Goal: Task Accomplishment & Management: Manage account settings

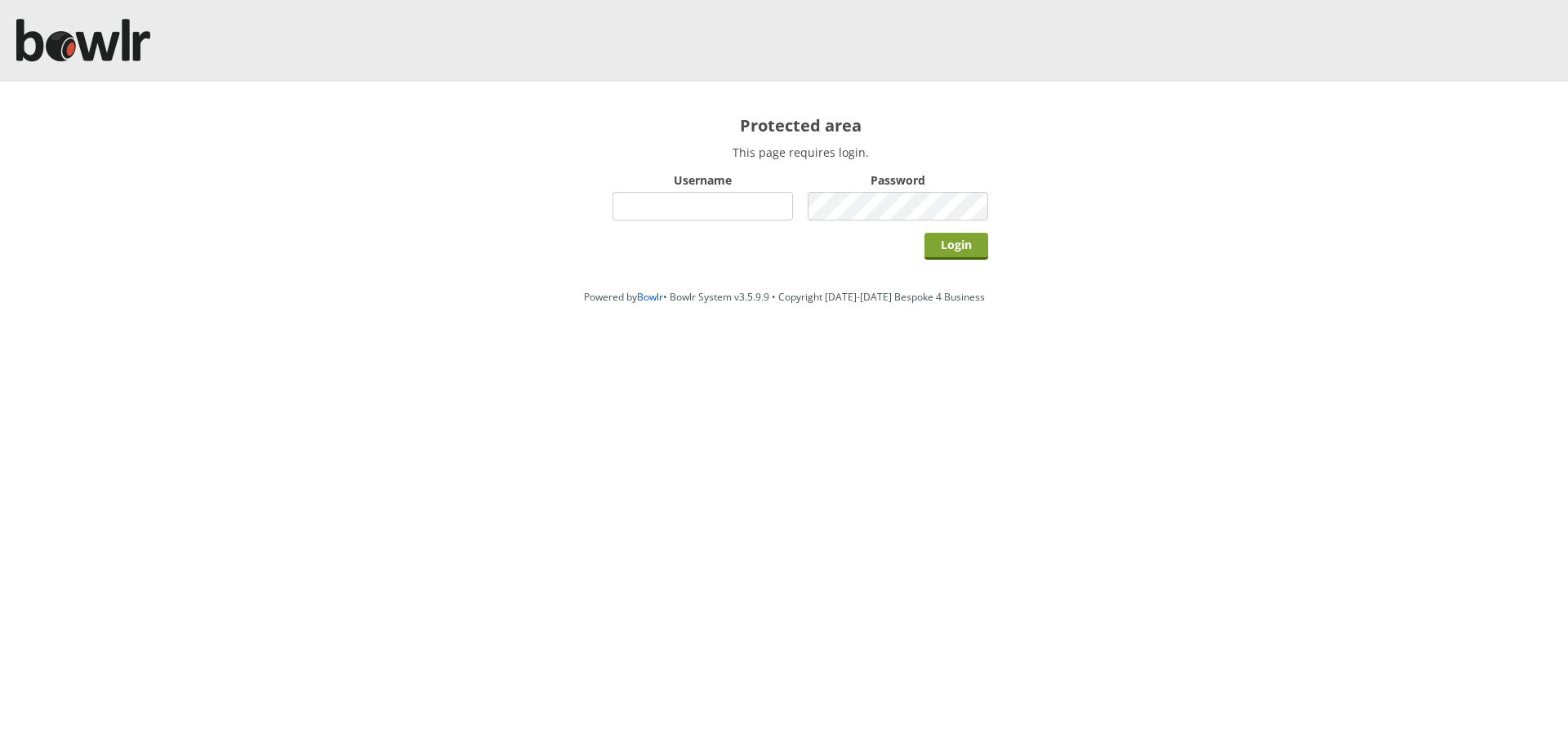
type input "hornseaindoorbowlsclub"
drag, startPoint x: 971, startPoint y: 249, endPoint x: 961, endPoint y: 247, distance: 10.2
click at [969, 249] on input "Login" at bounding box center [956, 246] width 64 height 27
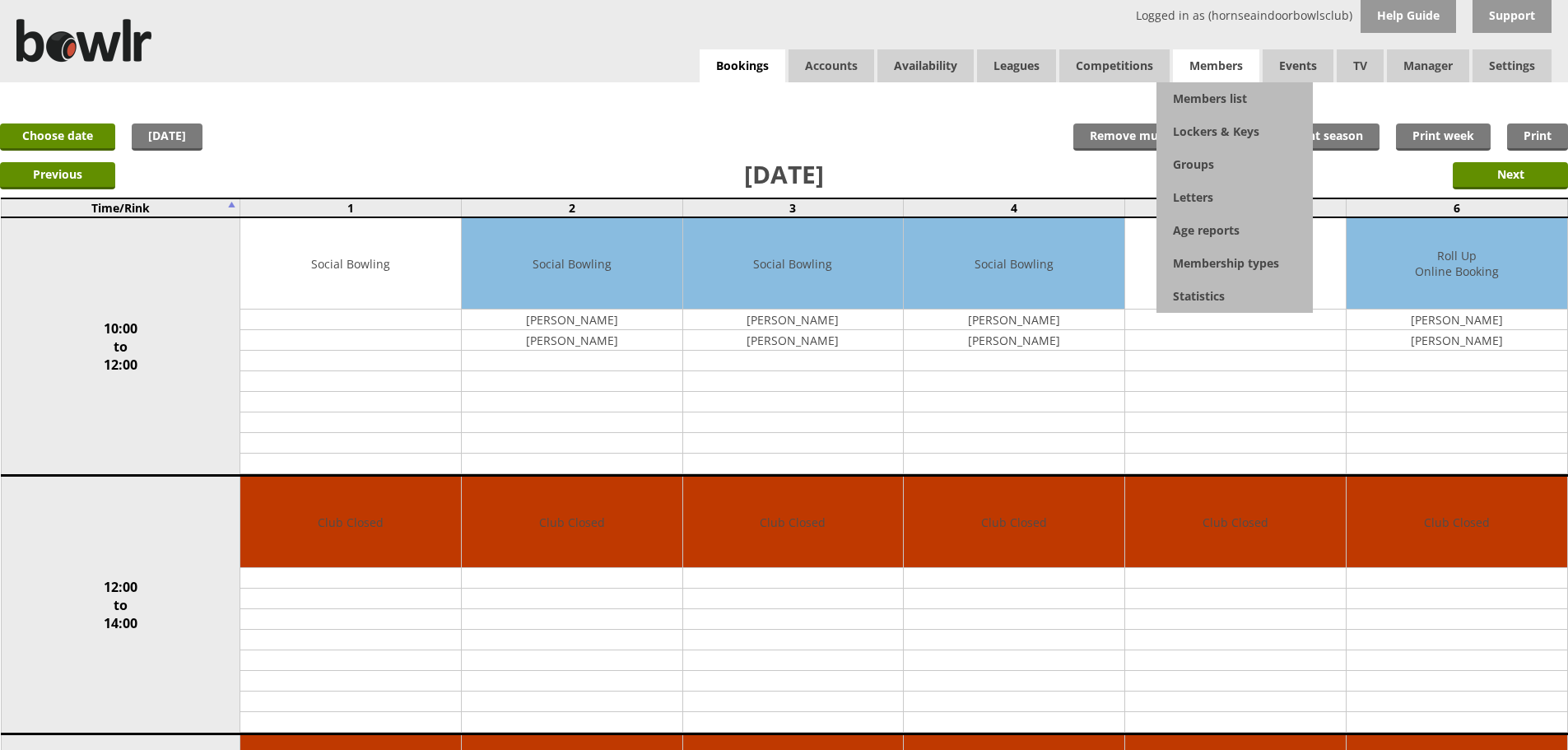
click at [1222, 67] on span "Members" at bounding box center [1216, 66] width 86 height 33
drag, startPoint x: 1213, startPoint y: 99, endPoint x: 1198, endPoint y: 134, distance: 38.1
click at [1212, 100] on link "Members list" at bounding box center [1235, 99] width 156 height 33
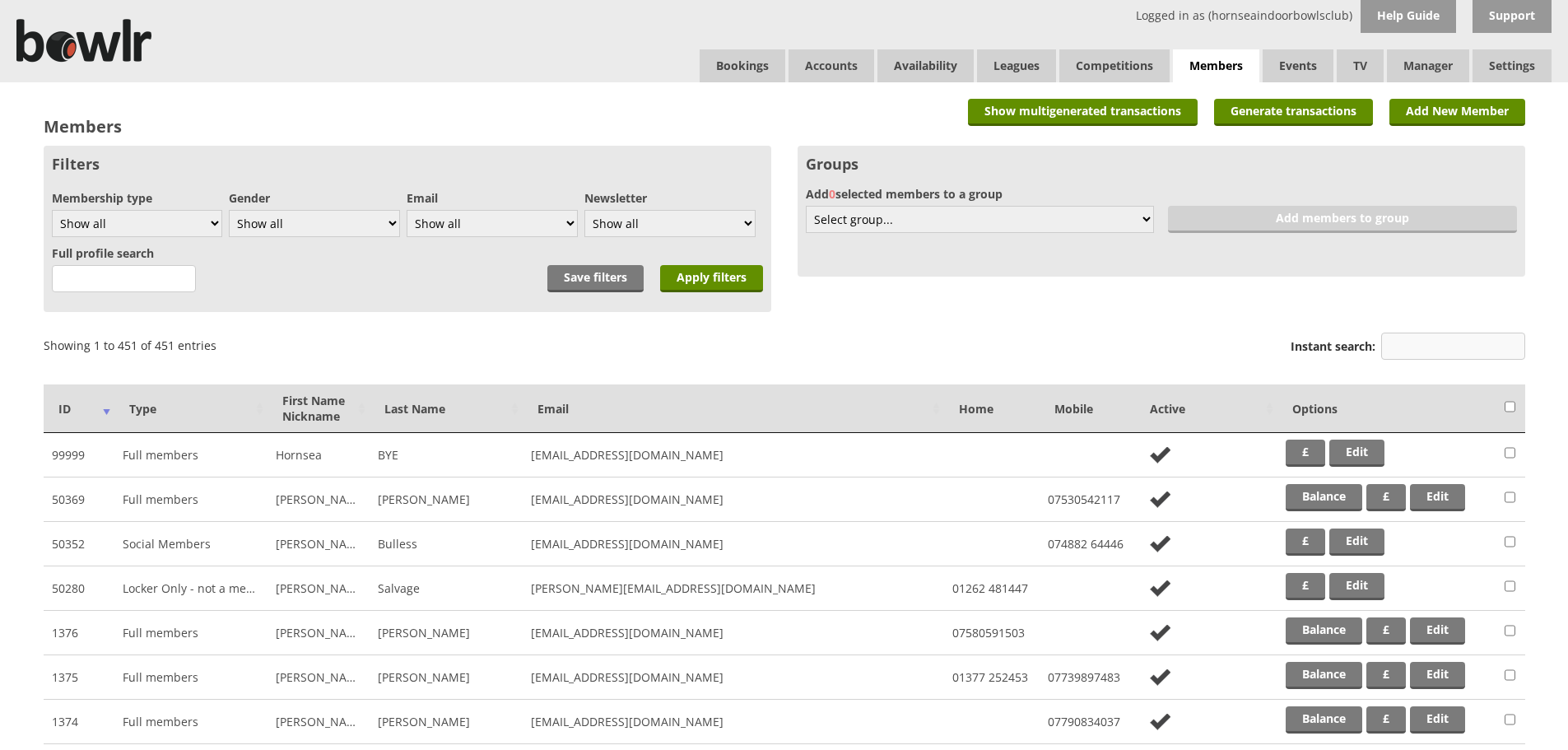
click at [1400, 346] on input "Instant search:" at bounding box center [1453, 346] width 144 height 27
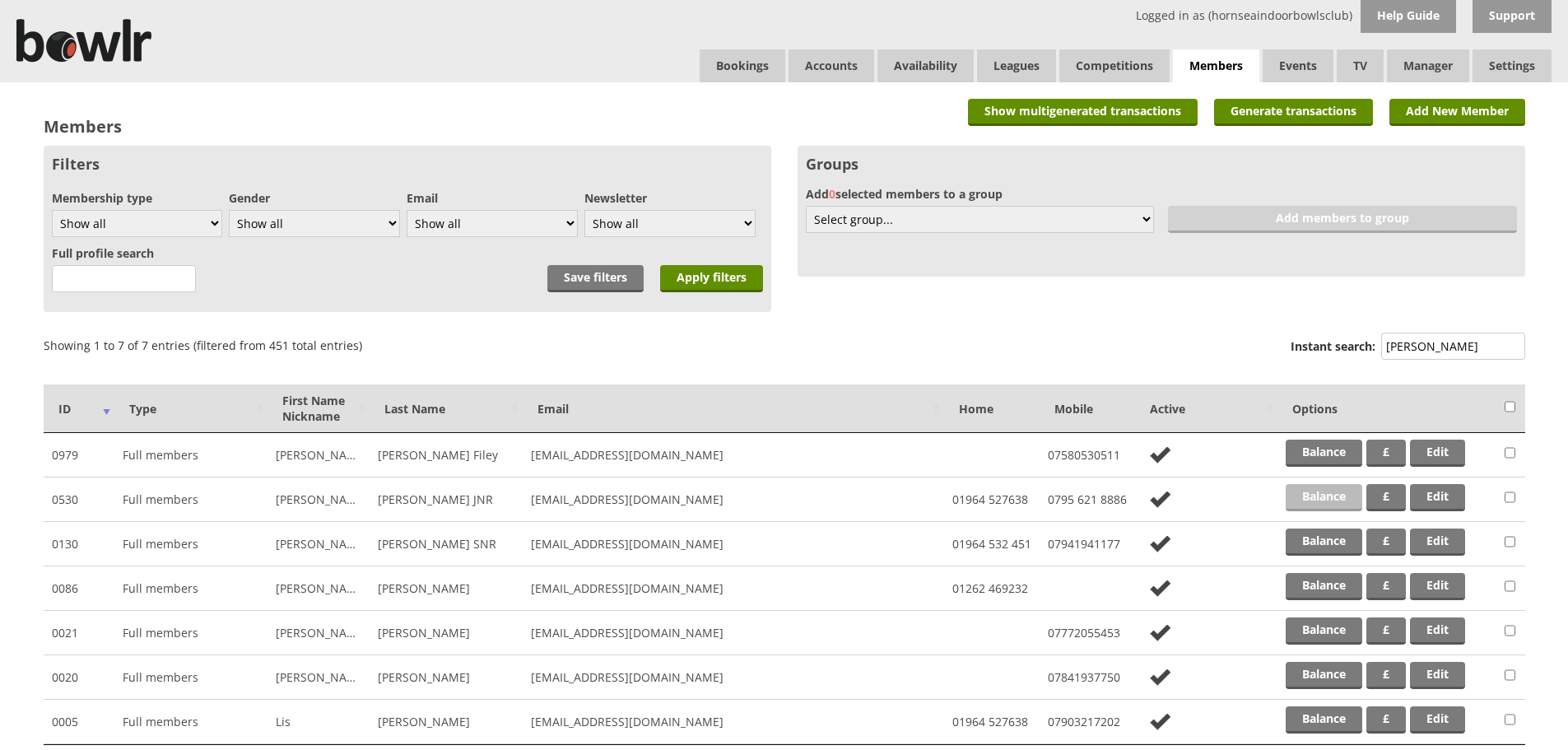
type input "watson"
click at [1327, 494] on link "Balance" at bounding box center [1324, 498] width 77 height 27
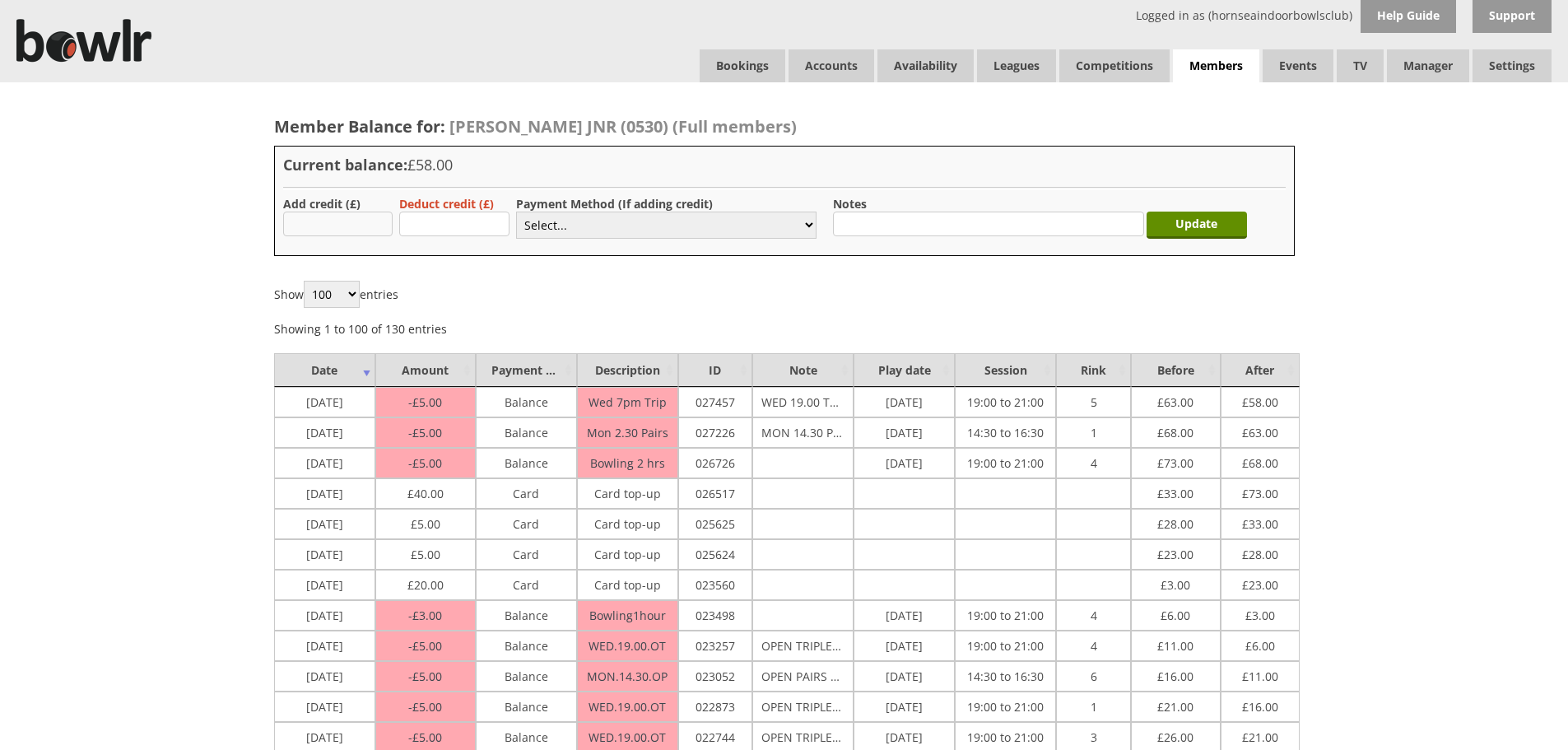
click at [349, 222] on input "text" at bounding box center [338, 224] width 111 height 24
type input "200.00"
click at [578, 230] on select "Select... Cash Card Cheque Bank Transfer Other Member Card Gift Voucher Balance" at bounding box center [667, 225] width 300 height 27
select select "1"
click at [516, 212] on select "Select... Cash Card Cheque Bank Transfer Other Member Card Gift Voucher Balance" at bounding box center [667, 225] width 300 height 27
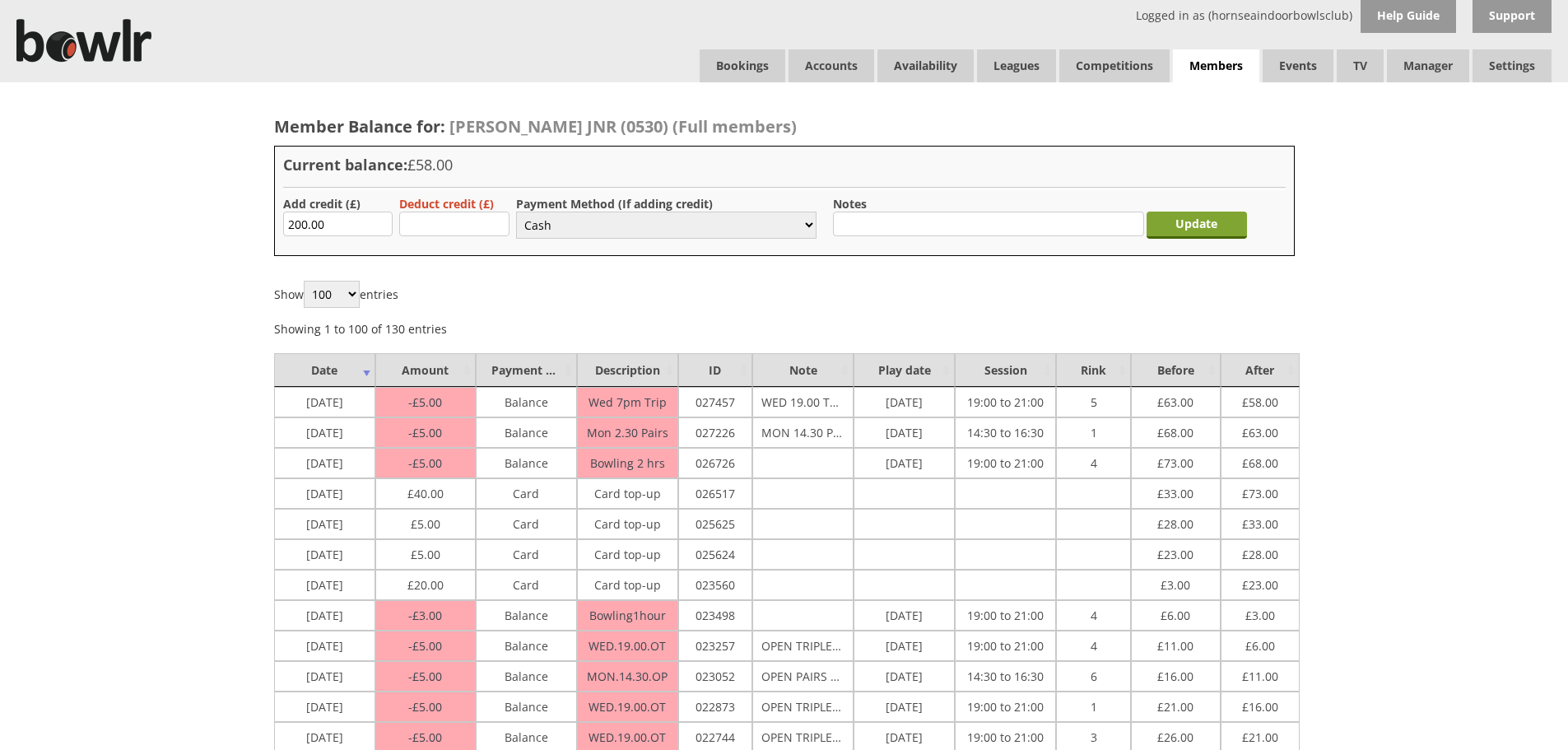
click at [1218, 228] on input "Update" at bounding box center [1197, 225] width 100 height 27
